Goal: Navigation & Orientation: Find specific page/section

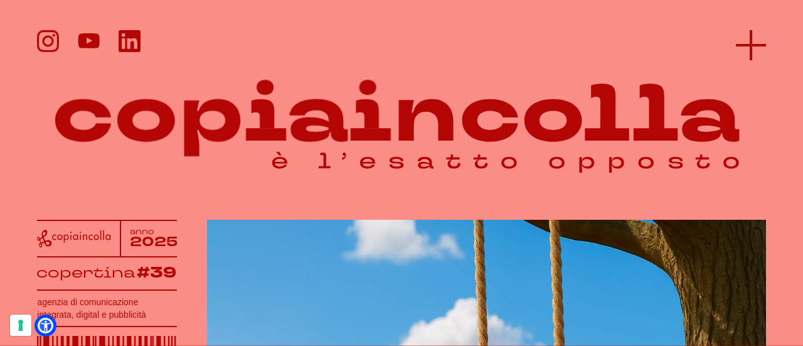
click at [748, 39] on icon at bounding box center [751, 45] width 30 height 30
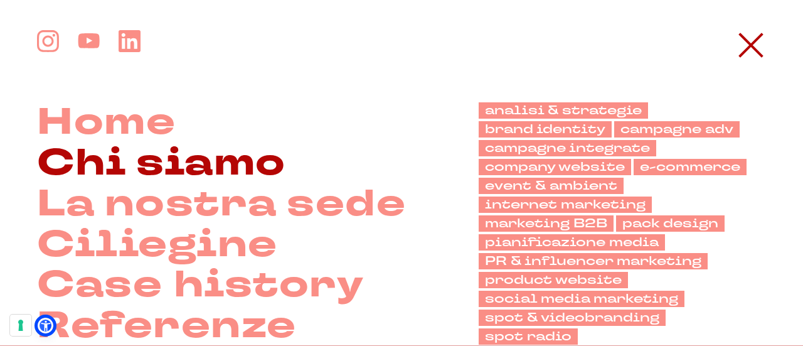
click at [255, 169] on link "Chi siamo" at bounding box center [161, 163] width 248 height 41
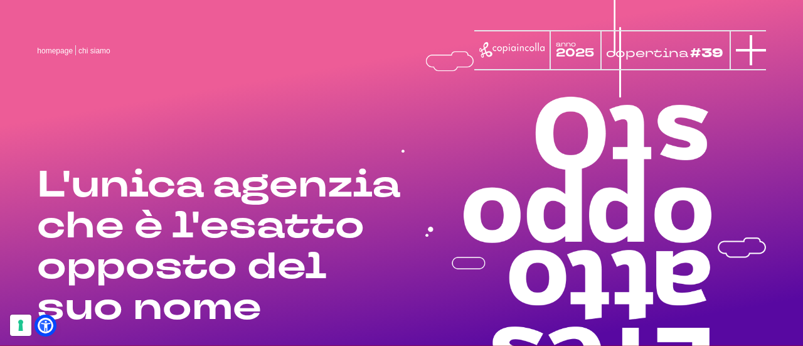
click at [759, 38] on icon at bounding box center [751, 50] width 30 height 30
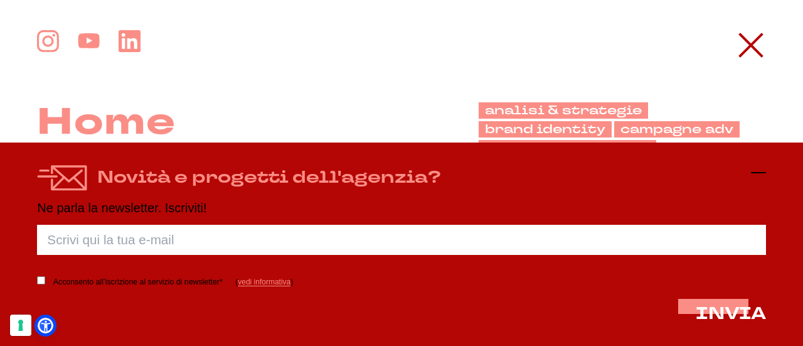
click at [758, 174] on icon at bounding box center [758, 172] width 15 height 15
